Goal: Check status: Check status

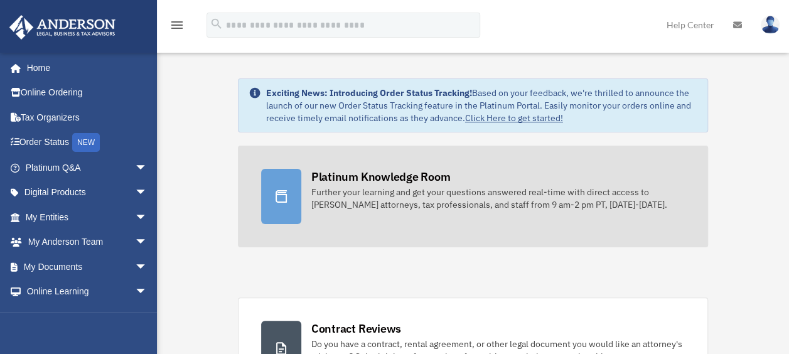
click at [411, 182] on div "Platinum Knowledge Room" at bounding box center [380, 177] width 139 height 16
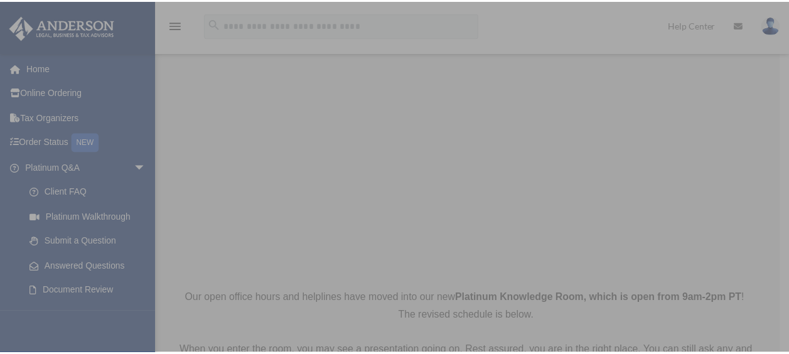
scroll to position [63, 0]
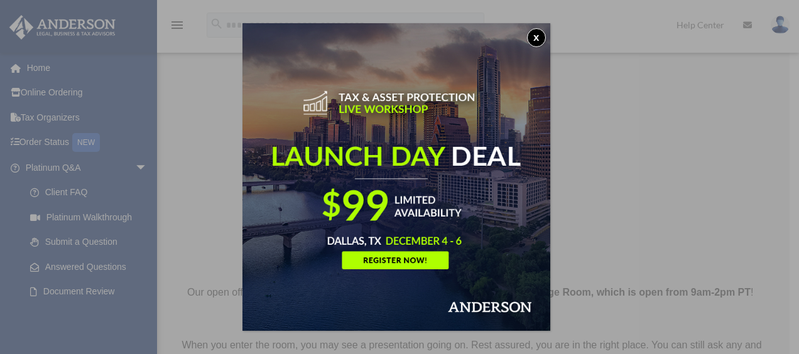
click at [544, 35] on button "x" at bounding box center [536, 37] width 19 height 19
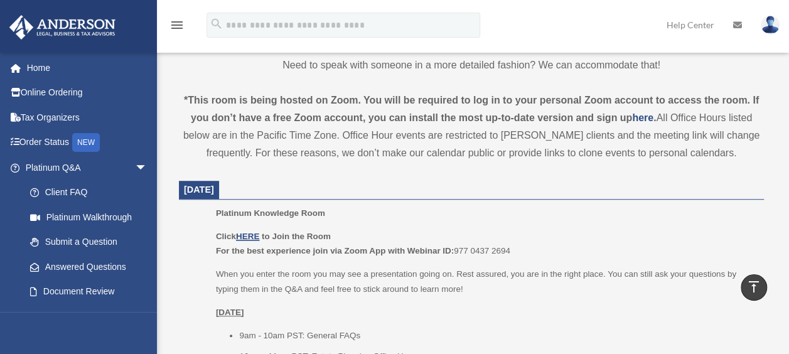
scroll to position [377, 0]
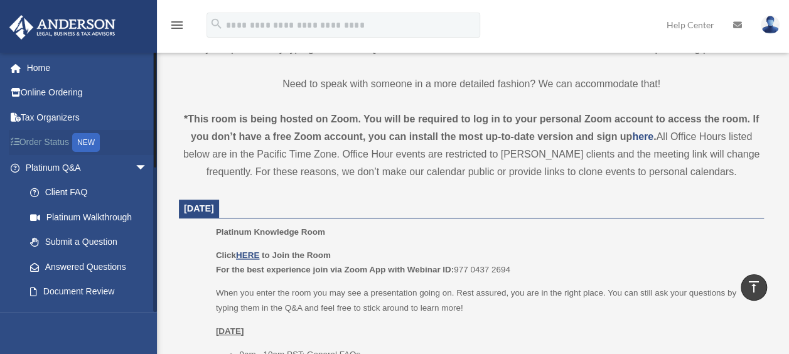
click at [38, 136] on link "Order Status NEW" at bounding box center [88, 143] width 158 height 26
click at [89, 142] on div "NEW" at bounding box center [86, 142] width 28 height 19
click at [90, 262] on link "Answered Questions" at bounding box center [92, 266] width 149 height 25
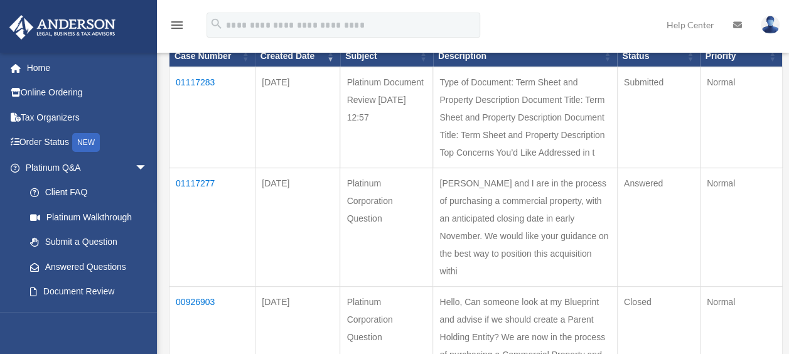
scroll to position [188, 0]
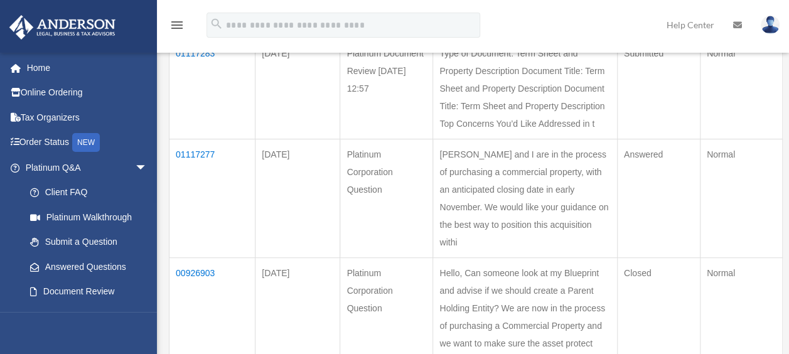
click at [206, 205] on td "01117277" at bounding box center [213, 198] width 86 height 119
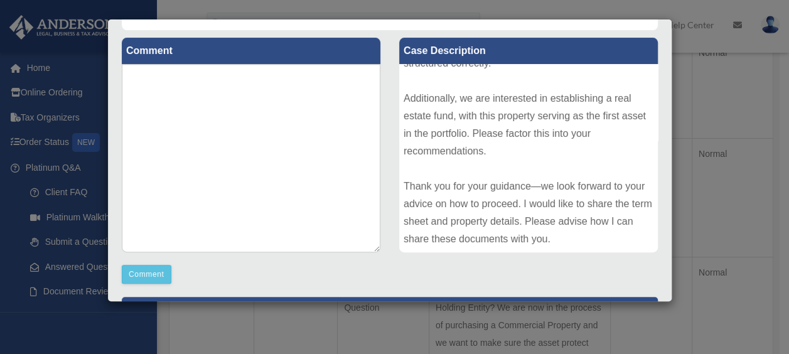
scroll to position [0, 0]
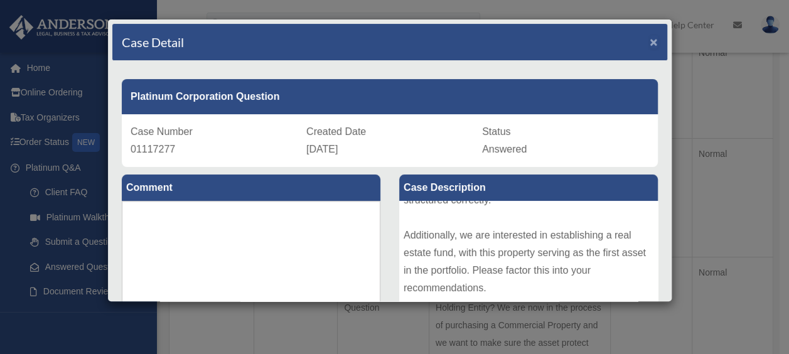
click at [650, 41] on span "×" at bounding box center [654, 42] width 8 height 14
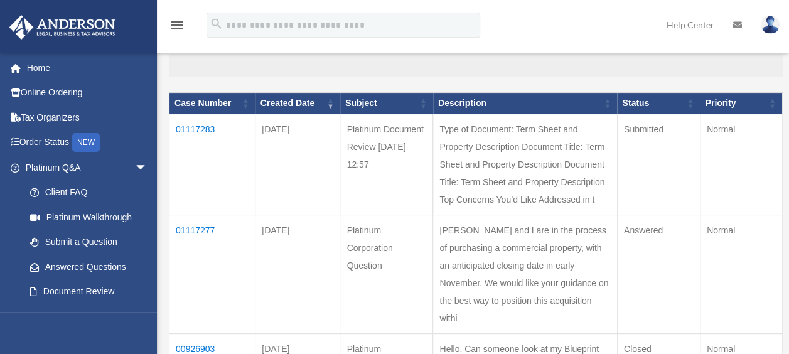
scroll to position [110, 0]
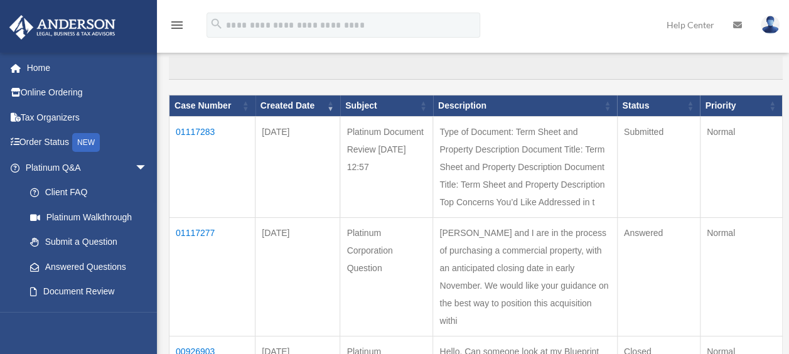
click at [191, 124] on td "01117283" at bounding box center [213, 167] width 86 height 101
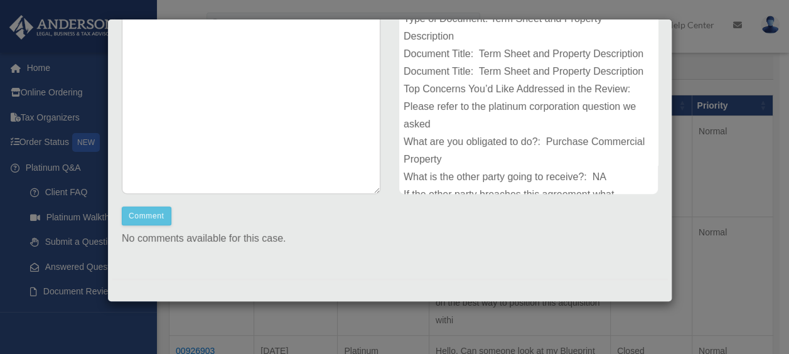
scroll to position [0, 0]
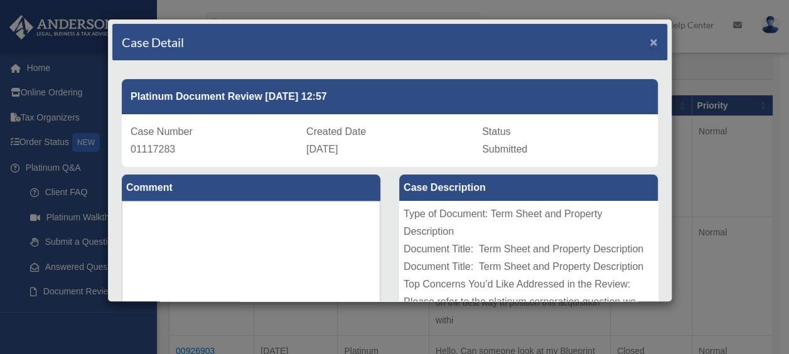
click at [650, 41] on span "×" at bounding box center [654, 42] width 8 height 14
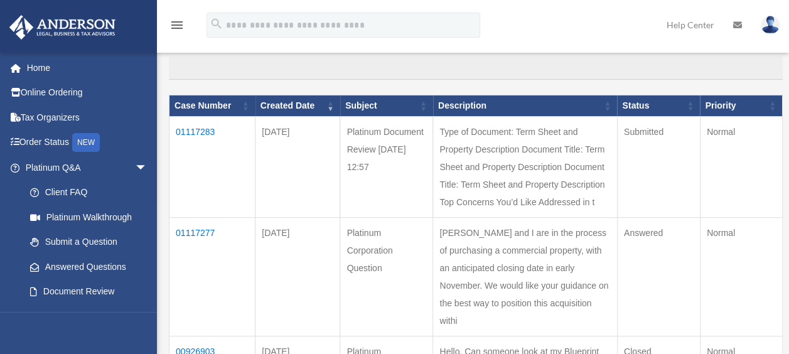
click at [475, 218] on td "Type of Document: Term Sheet and Property Description Document Title: Term Shee…" at bounding box center [525, 167] width 185 height 101
